Goal: Information Seeking & Learning: Learn about a topic

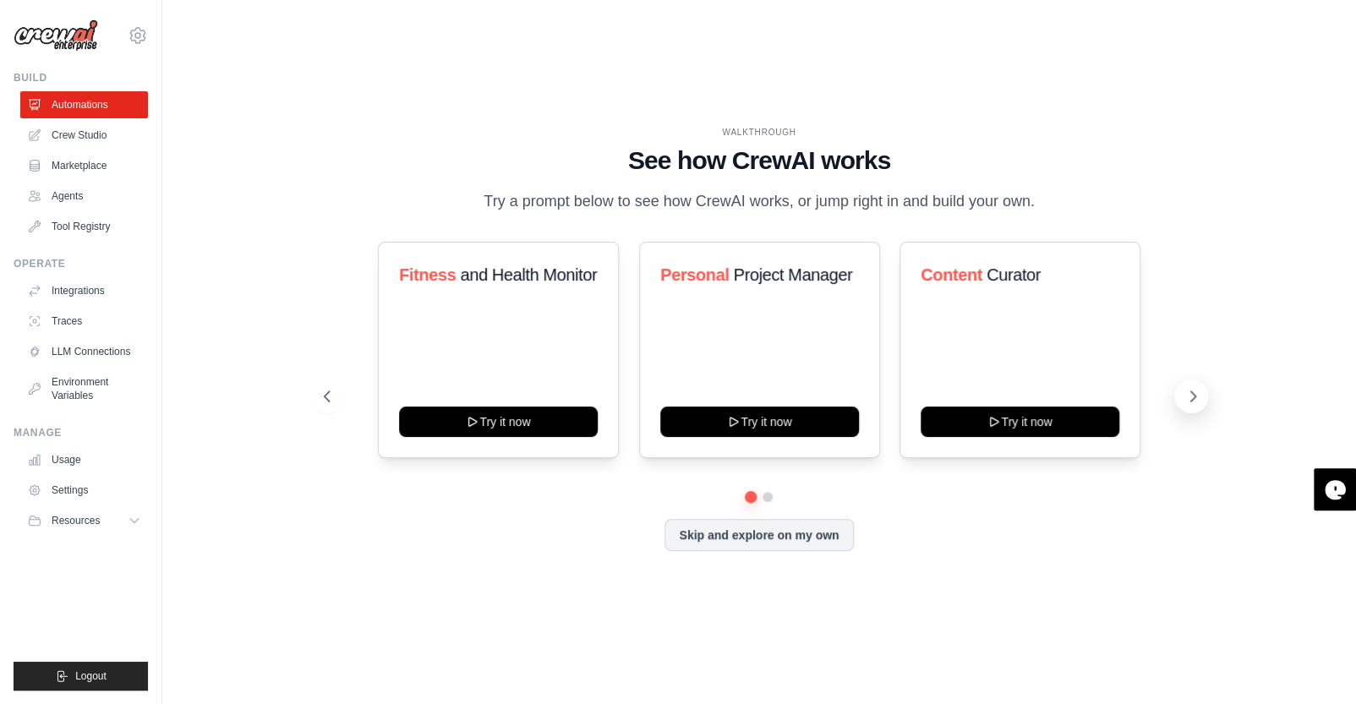
click at [1190, 401] on icon at bounding box center [1193, 396] width 17 height 17
click at [77, 198] on link "Agents" at bounding box center [86, 196] width 128 height 27
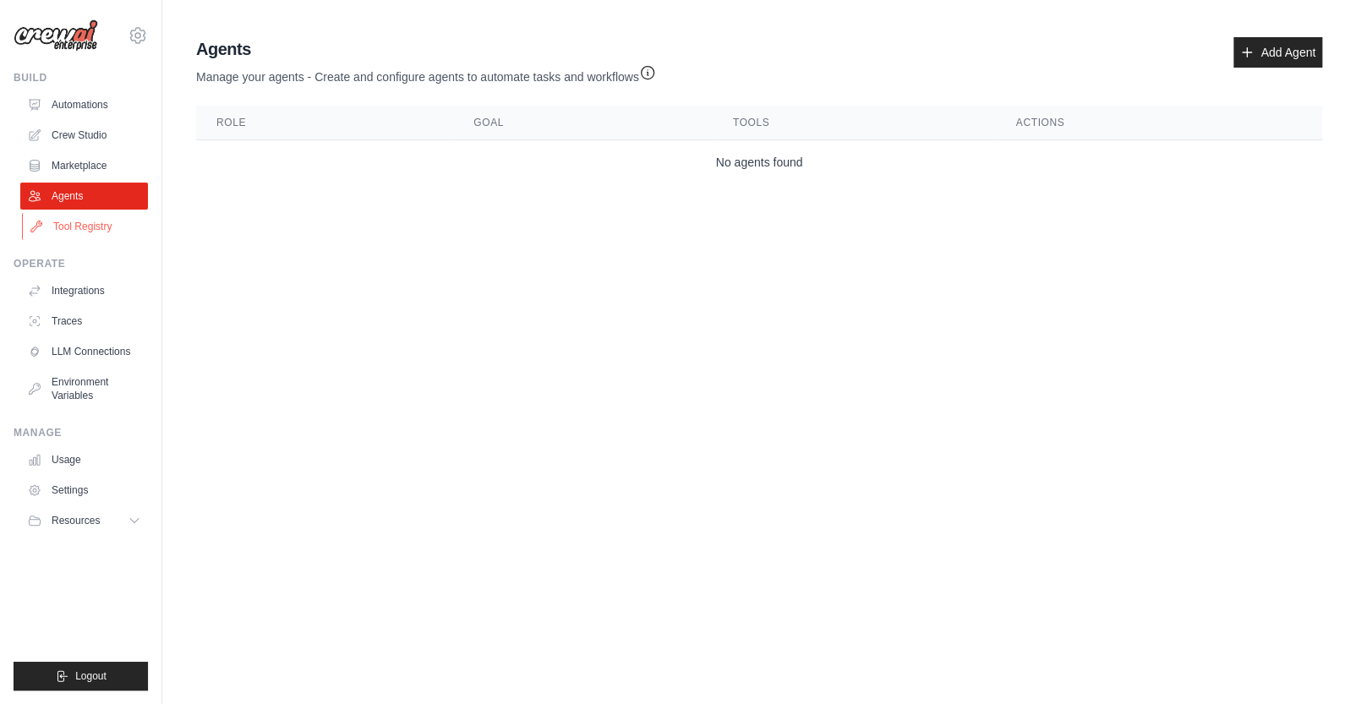
click at [82, 223] on link "Tool Registry" at bounding box center [86, 226] width 128 height 27
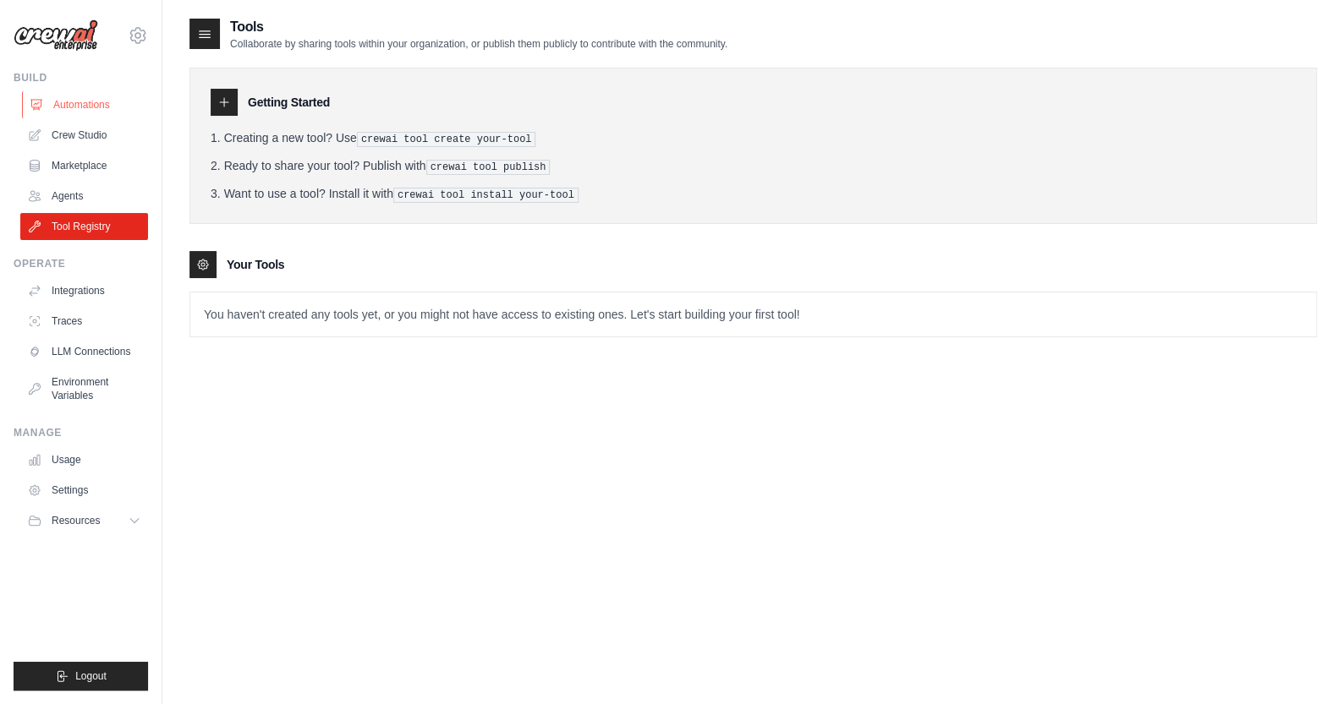
click at [93, 106] on link "Automations" at bounding box center [86, 104] width 128 height 27
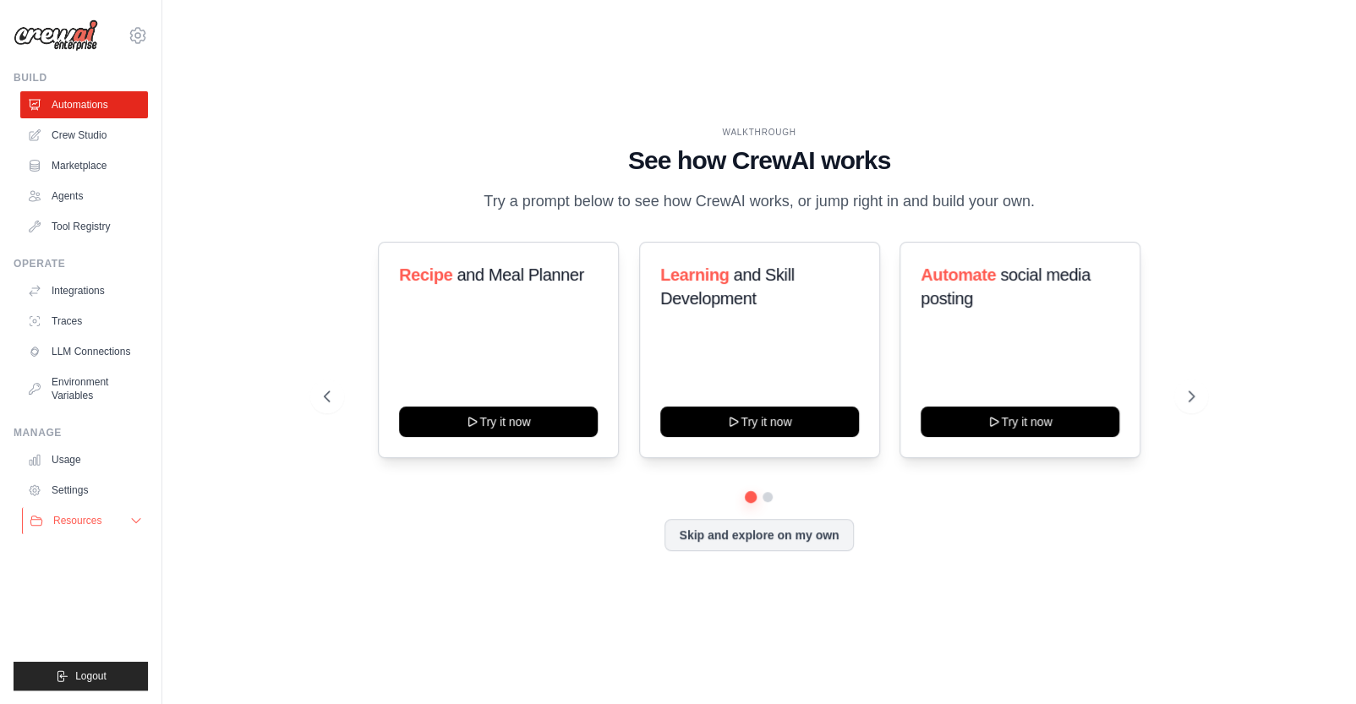
click at [122, 521] on button "Resources" at bounding box center [86, 520] width 128 height 27
click at [94, 550] on span "Documentation" at bounding box center [94, 550] width 68 height 14
